Goal: Information Seeking & Learning: Learn about a topic

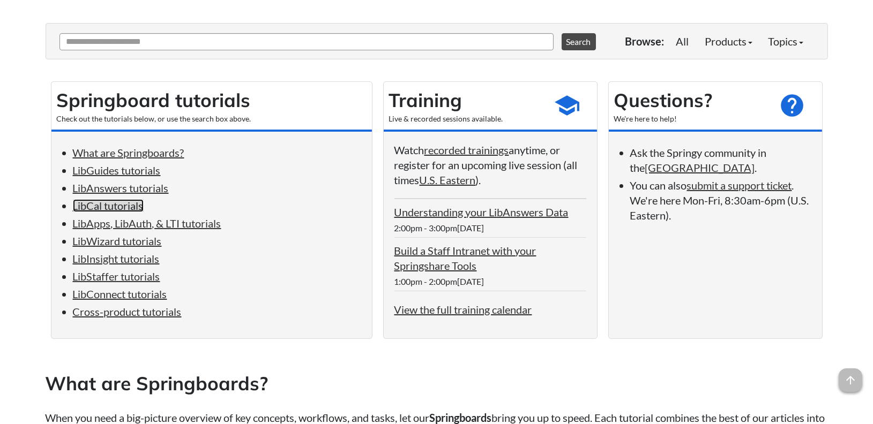
click at [122, 204] on link "LibCal tutorials" at bounding box center [108, 205] width 71 height 13
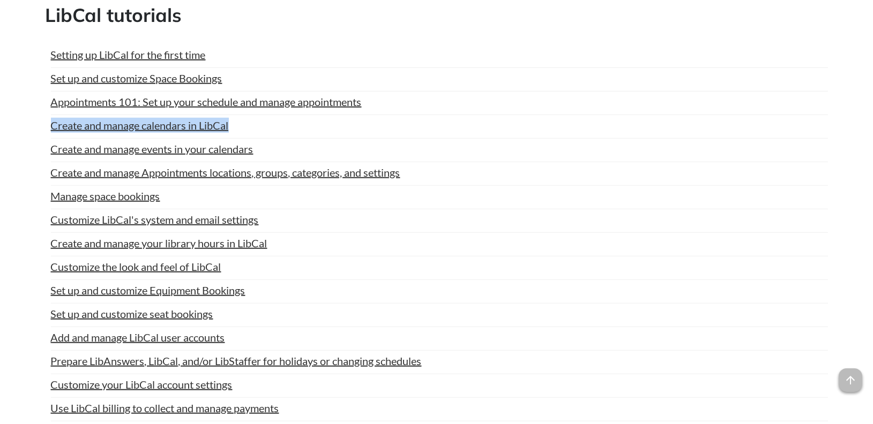
drag, startPoint x: 278, startPoint y: 121, endPoint x: 45, endPoint y: 118, distance: 232.6
click at [46, 118] on div "Setting up LibCal for the first time Last Updated: May 14, 2025 | Topics: LibCa…" at bounding box center [437, 375] width 782 height 679
copy link "Create and manage calendars in LibCal"
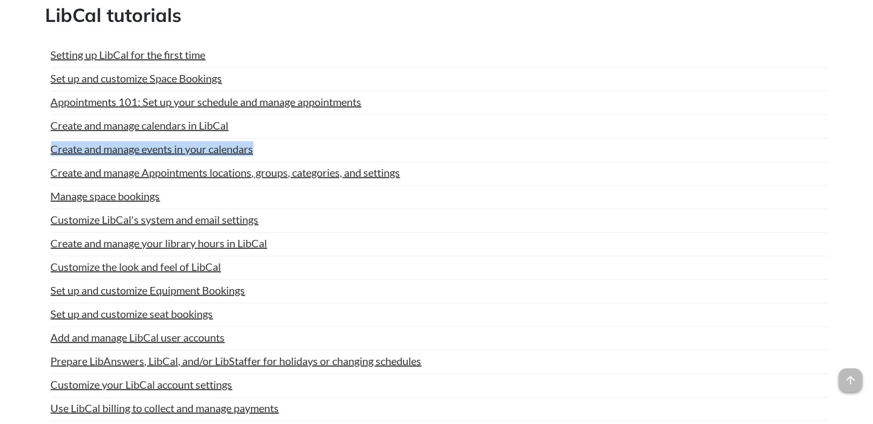
drag, startPoint x: 274, startPoint y: 146, endPoint x: 39, endPoint y: 147, distance: 235.3
copy link "Create and manage events in your calendars"
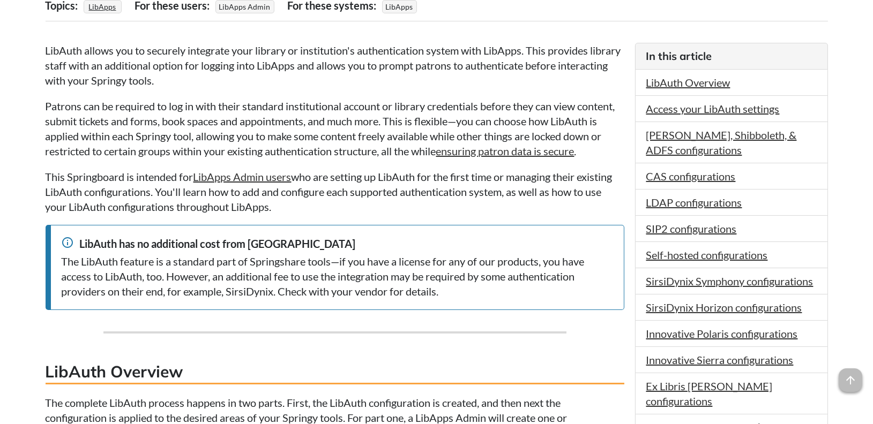
scroll to position [251, 0]
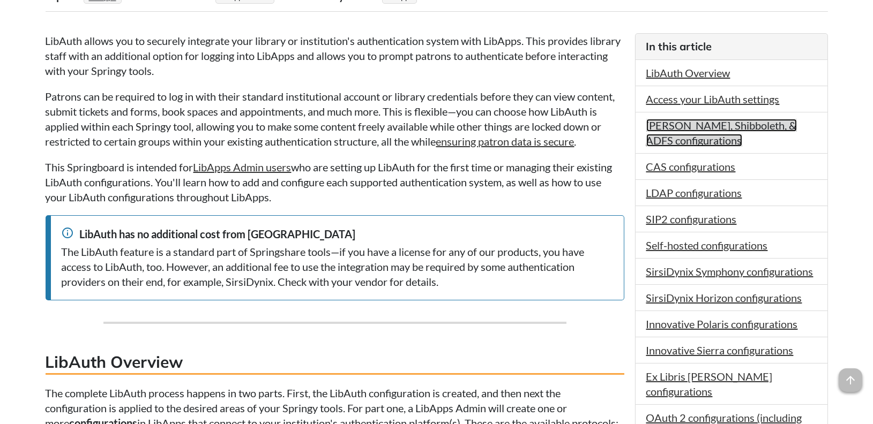
click at [695, 141] on link "SAML, Shibboleth, & ADFS configurations" at bounding box center [721, 133] width 151 height 28
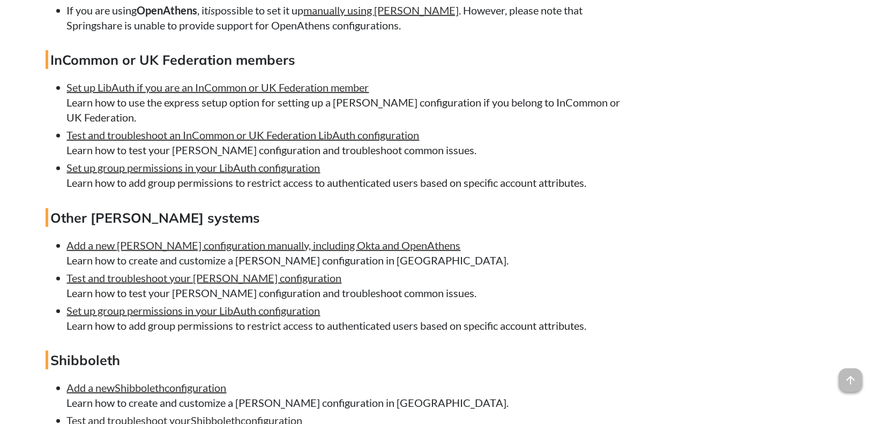
scroll to position [2155, 0]
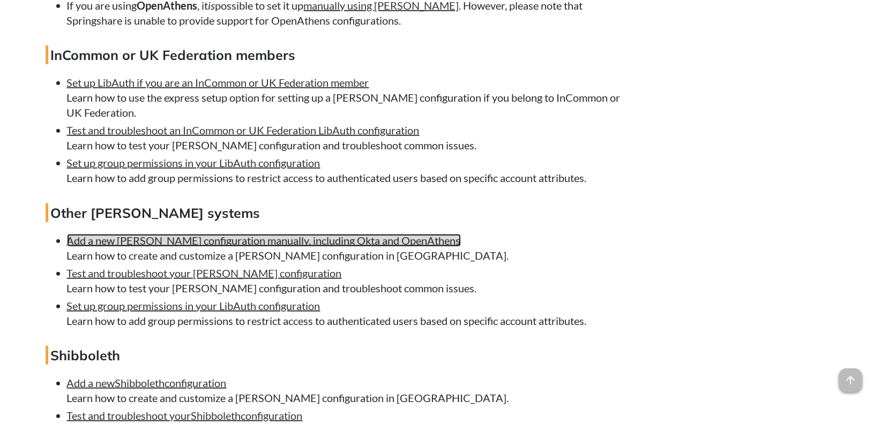
click at [263, 247] on link "Add a new SAML configuration manually, including Okta and OpenAthens" at bounding box center [264, 240] width 394 height 13
